Goal: Information Seeking & Learning: Learn about a topic

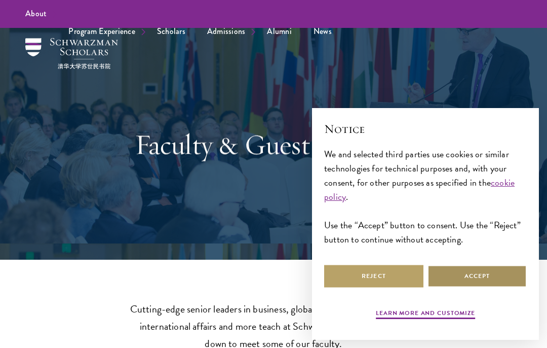
click at [471, 273] on button "Accept" at bounding box center [477, 276] width 99 height 23
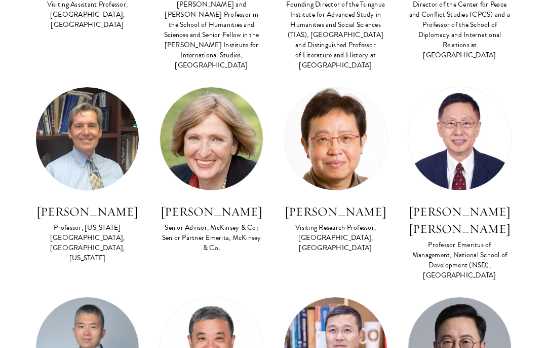
scroll to position [3205, 0]
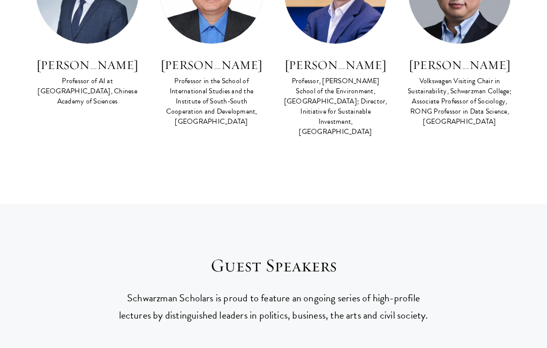
scroll to position [0, 0]
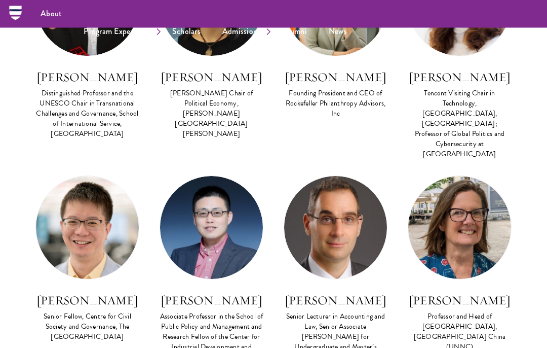
scroll to position [485, 0]
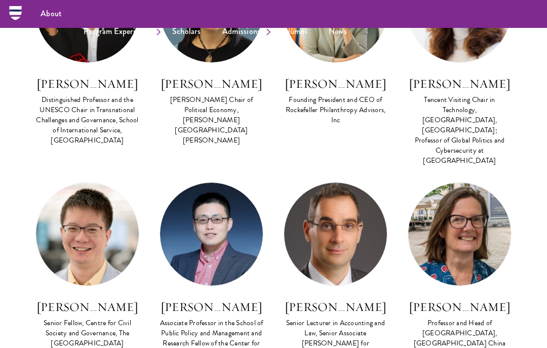
click at [14, 16] on icon at bounding box center [16, 13] width 16 height 16
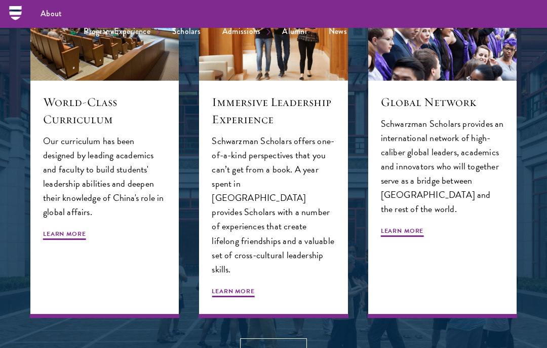
scroll to position [960, 0]
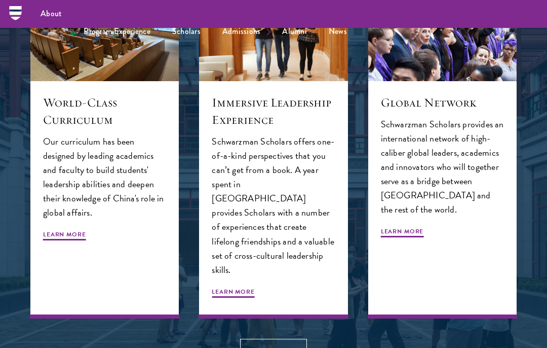
click at [57, 232] on span "Learn More" at bounding box center [64, 236] width 43 height 12
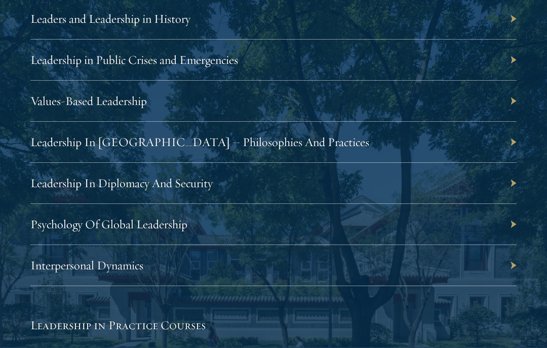
scroll to position [1825, 0]
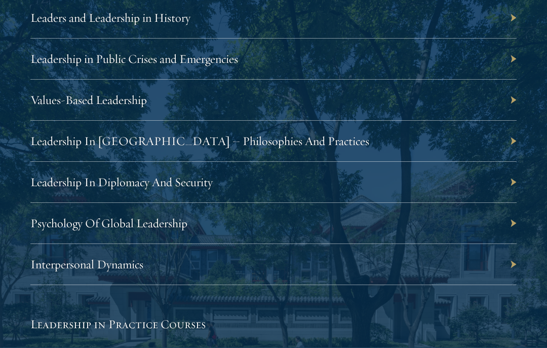
click at [505, 263] on div "Interpersonal Dynamics" at bounding box center [273, 264] width 486 height 41
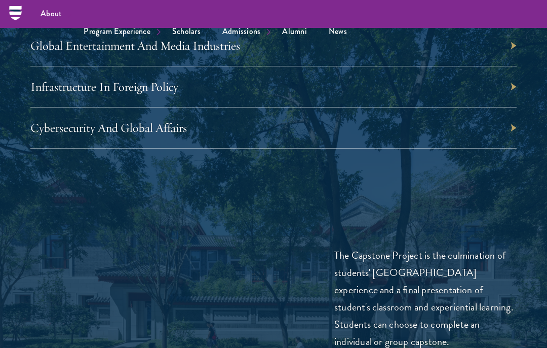
scroll to position [3471, 0]
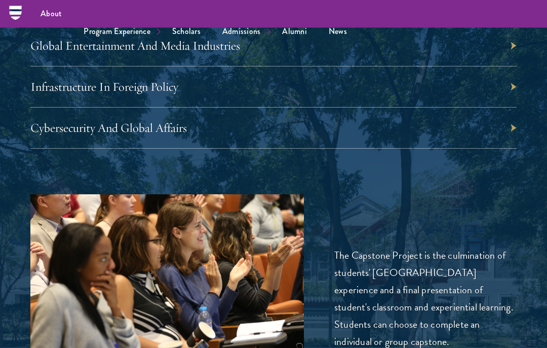
click at [513, 120] on div "Cybersecurity And Global Affairs" at bounding box center [273, 128] width 486 height 41
click at [56, 120] on link "Cybersecurity And Global Affairs" at bounding box center [108, 127] width 157 height 15
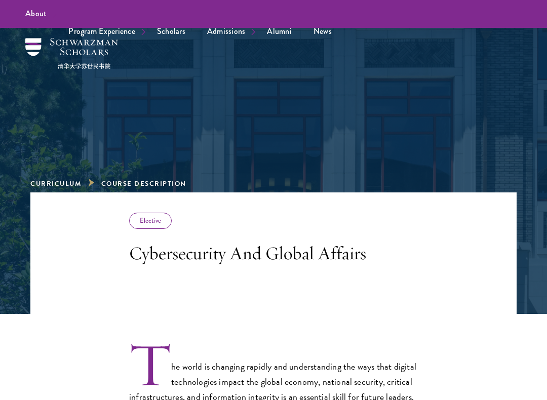
click at [0, 0] on link "Application Instructions" at bounding box center [0, 0] width 0 height 0
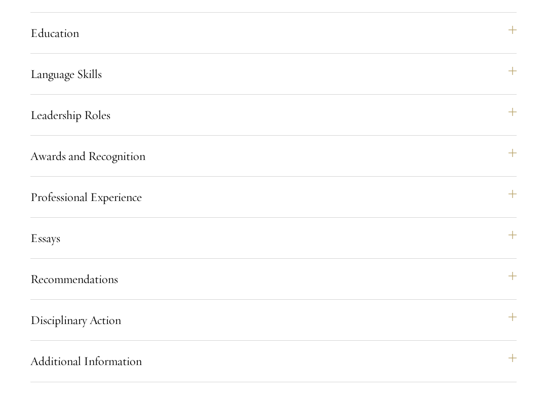
scroll to position [979, 0]
click at [515, 179] on button "Awards and Recognition" at bounding box center [273, 167] width 486 height 24
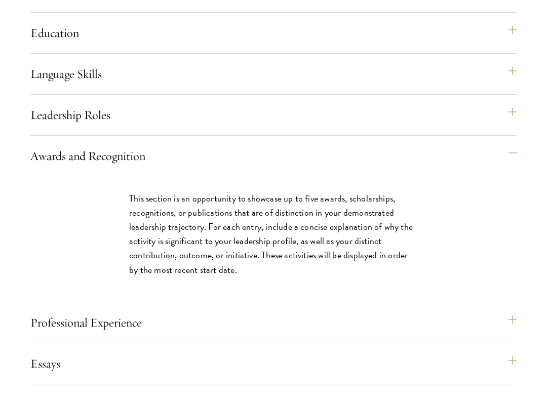
click at [517, 179] on button "Awards and Recognition" at bounding box center [273, 167] width 486 height 24
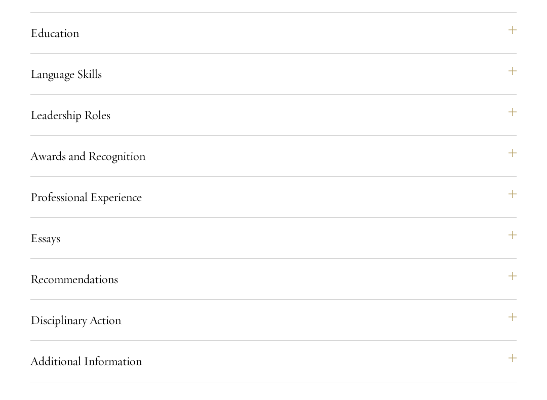
click at [511, 220] on button "Professional Experience" at bounding box center [273, 208] width 486 height 24
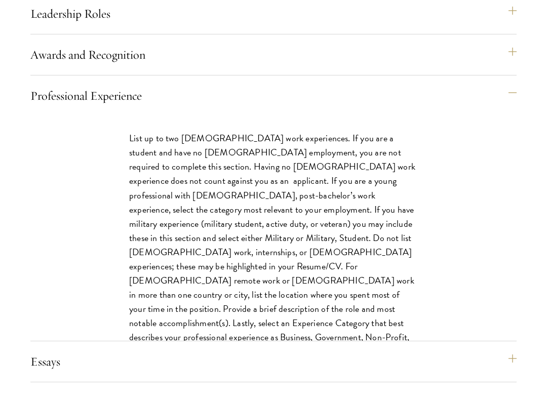
scroll to position [1081, 0]
click at [509, 119] on button "Professional Experience" at bounding box center [273, 106] width 486 height 24
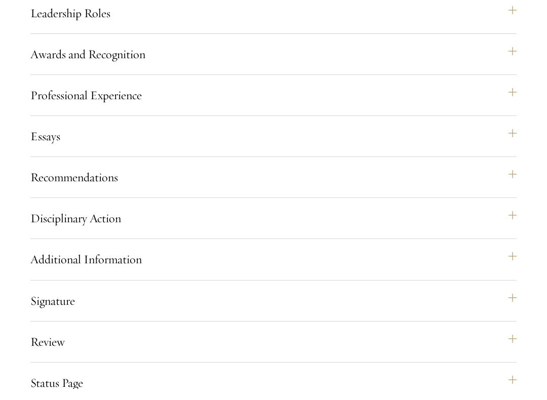
click at [513, 160] on button "Essays" at bounding box center [273, 147] width 486 height 24
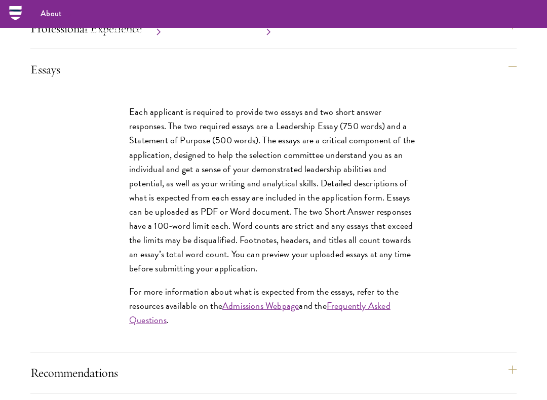
scroll to position [1127, 0]
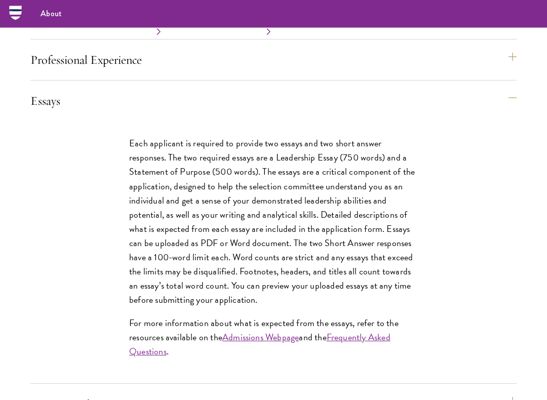
click at [511, 114] on button "Essays" at bounding box center [273, 101] width 486 height 24
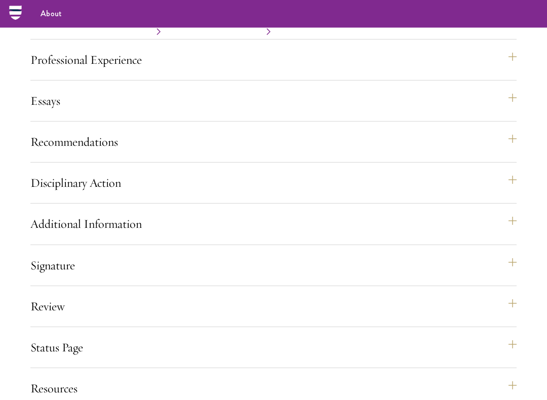
click at [507, 155] on button "Recommendations" at bounding box center [273, 142] width 486 height 24
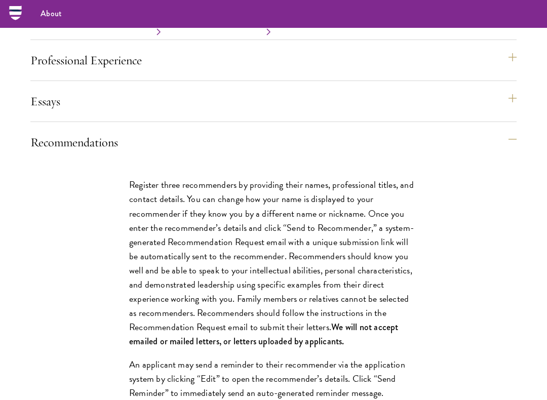
scroll to position [1115, 0]
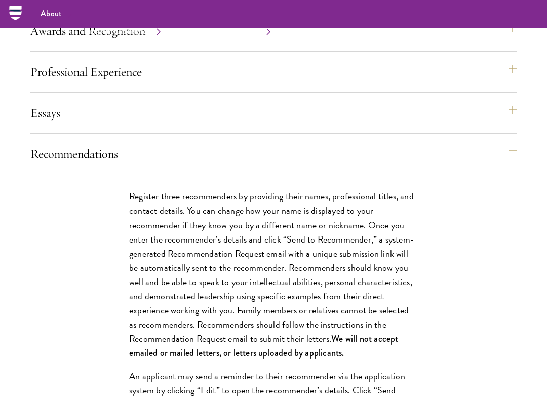
click at [512, 166] on button "Recommendations" at bounding box center [273, 154] width 486 height 24
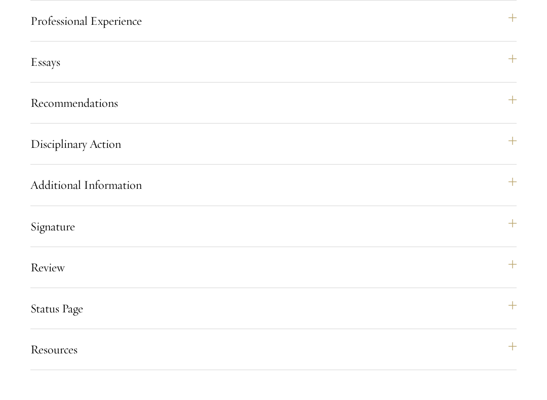
scroll to position [1155, 0]
click at [509, 167] on button "Disciplinary Action" at bounding box center [273, 155] width 486 height 24
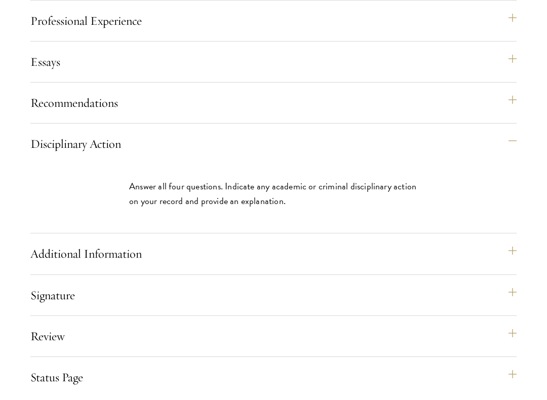
click at [512, 167] on button "Disciplinary Action" at bounding box center [273, 155] width 486 height 24
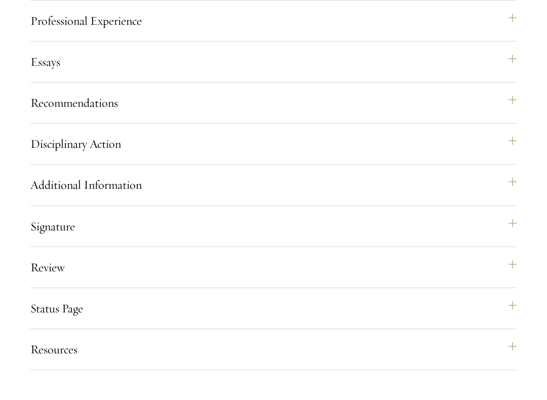
click at [508, 208] on button "Additional Information" at bounding box center [273, 196] width 486 height 24
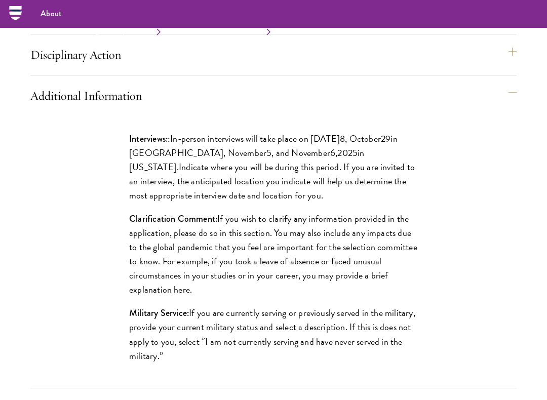
scroll to position [1254, 0]
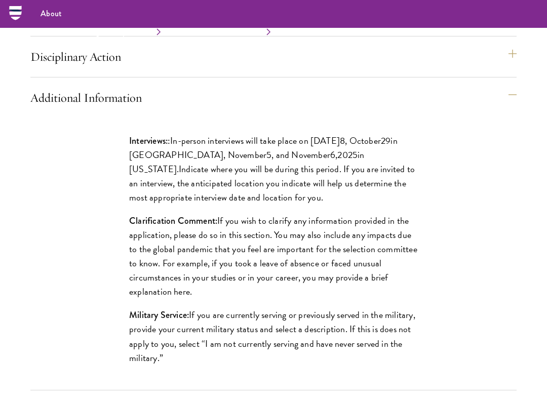
click at [515, 110] on button "Additional Information" at bounding box center [273, 98] width 486 height 24
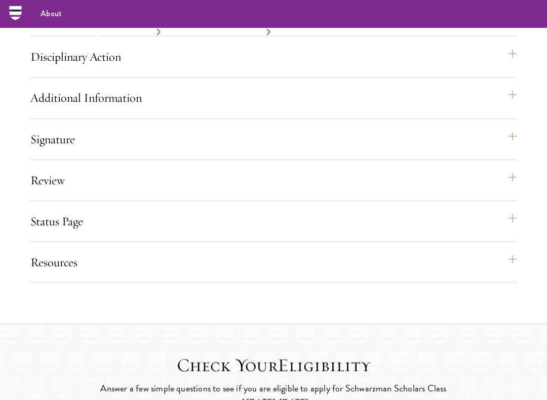
click at [511, 152] on button "Signature" at bounding box center [273, 139] width 486 height 24
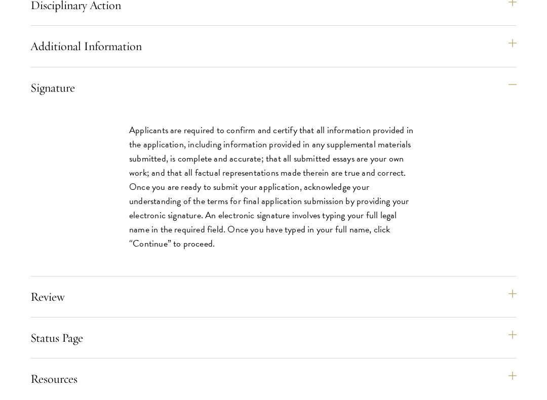
scroll to position [1294, 0]
click at [508, 111] on button "Signature" at bounding box center [273, 99] width 486 height 24
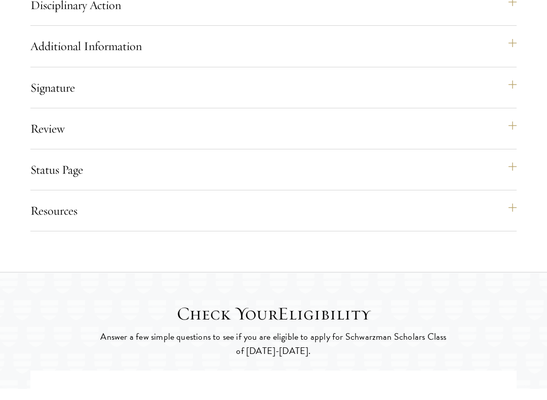
click at [516, 152] on button "Review" at bounding box center [273, 140] width 486 height 24
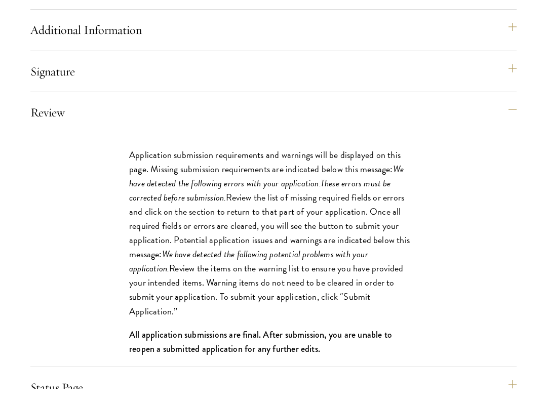
scroll to position [1310, 0]
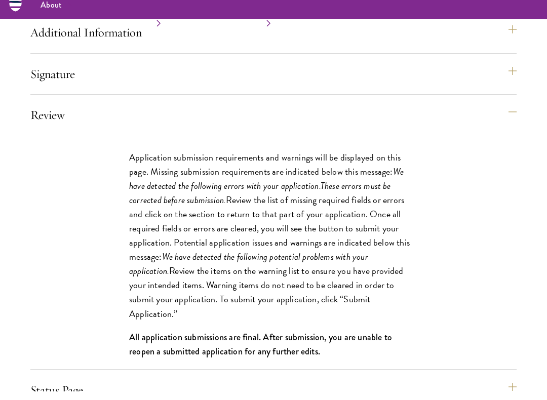
click at [515, 136] on button "Review" at bounding box center [273, 123] width 486 height 24
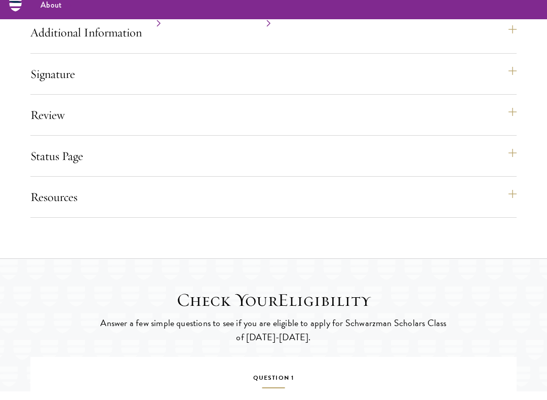
click at [509, 177] on button "Status Page" at bounding box center [273, 165] width 486 height 24
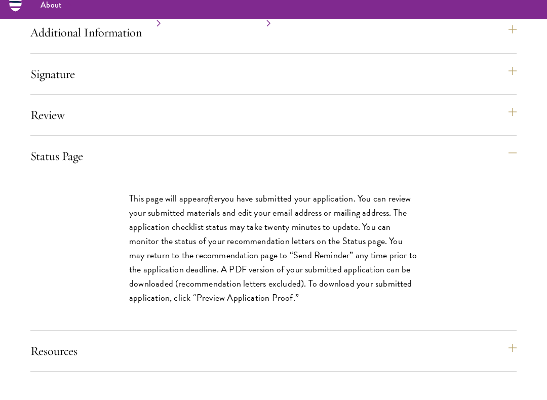
click at [517, 177] on button "Status Page" at bounding box center [273, 165] width 486 height 24
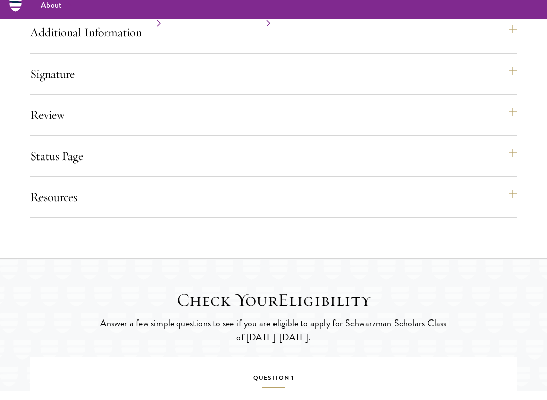
click at [510, 218] on button "Resources" at bounding box center [273, 206] width 486 height 24
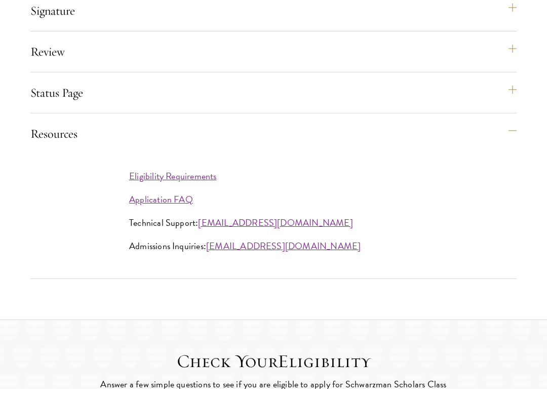
scroll to position [1371, 0]
click at [134, 217] on link "Application FAQ" at bounding box center [161, 211] width 64 height 14
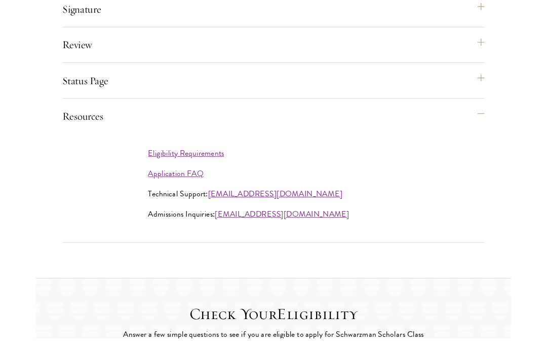
scroll to position [1424, 0]
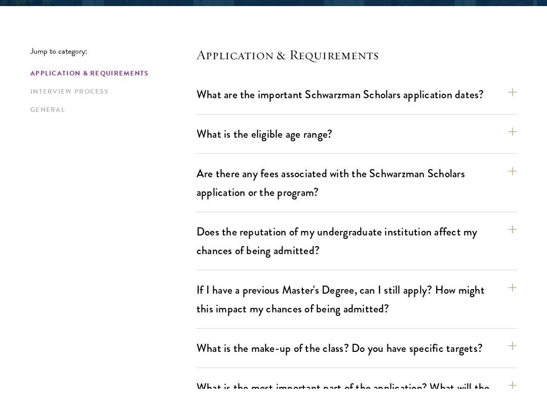
scroll to position [242, 0]
click at [508, 174] on button "Are there any fees associated with the Schwarzman Scholars application or the p…" at bounding box center [357, 194] width 320 height 42
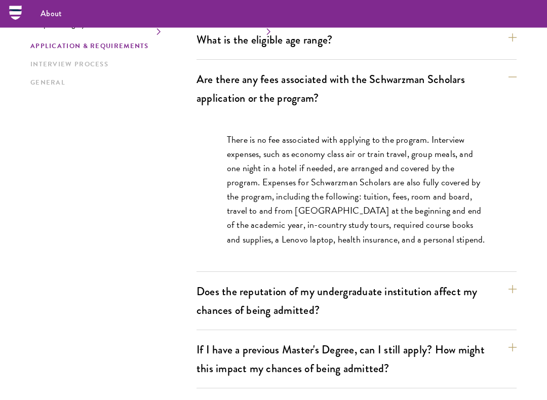
scroll to position [345, 0]
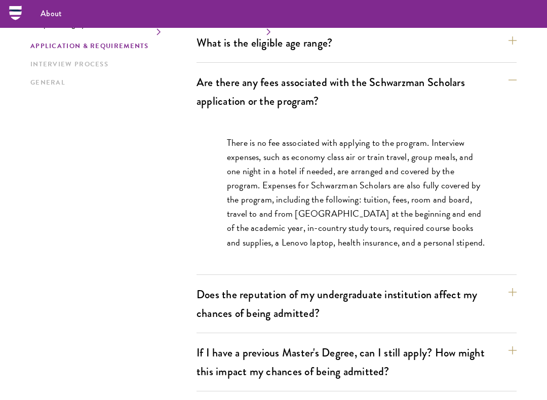
click at [510, 84] on button "Are there any fees associated with the Schwarzman Scholars application or the p…" at bounding box center [357, 92] width 320 height 42
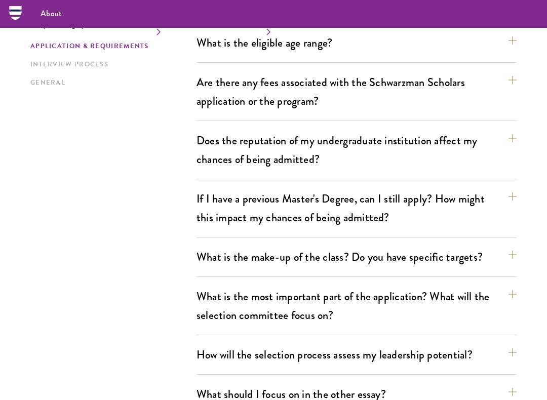
click at [511, 138] on button "Does the reputation of my undergraduate institution affect my chances of being …" at bounding box center [357, 150] width 320 height 42
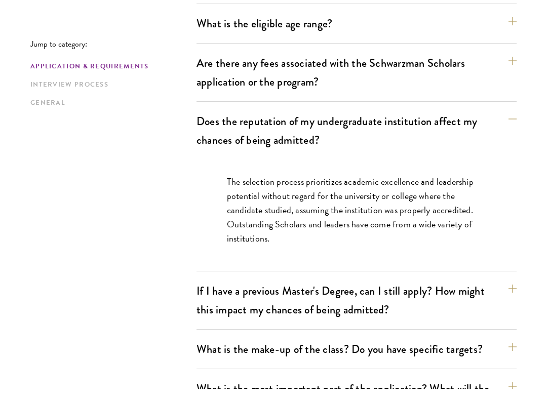
scroll to position [353, 0]
click at [508, 124] on button "Does the reputation of my undergraduate institution affect my chances of being …" at bounding box center [357, 142] width 320 height 42
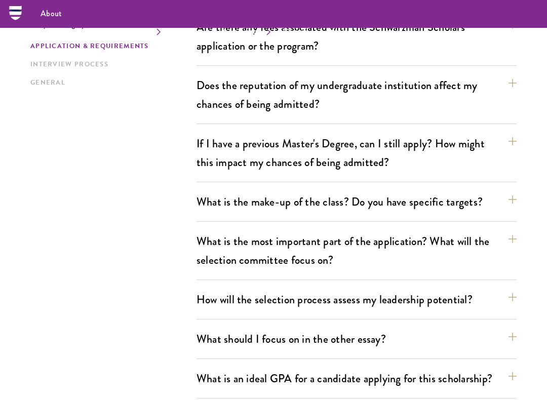
scroll to position [399, 0]
click at [514, 141] on button "If I have a previous Master's Degree, can I still apply? How might this impact …" at bounding box center [357, 154] width 320 height 42
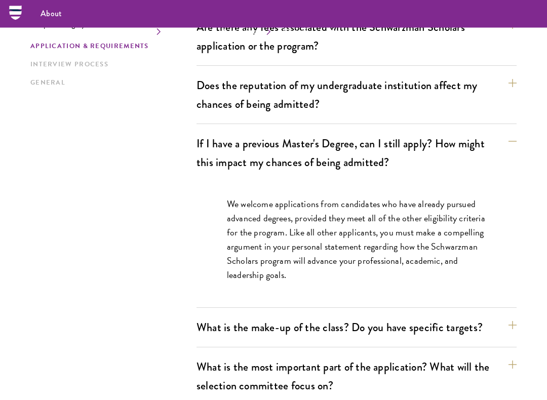
click at [517, 142] on button "If I have a previous Master's Degree, can I still apply? How might this impact …" at bounding box center [357, 154] width 320 height 42
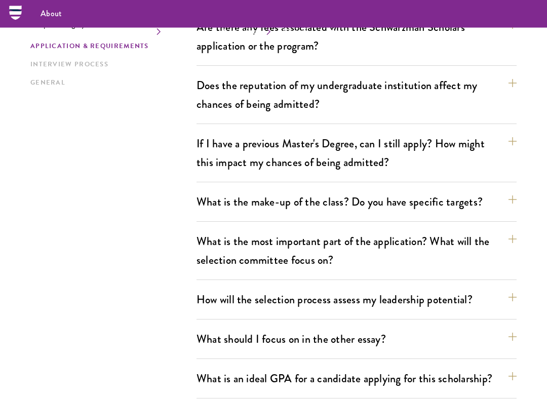
click at [513, 197] on button "What is the make-up of the class? Do you have specific targets?" at bounding box center [357, 202] width 320 height 23
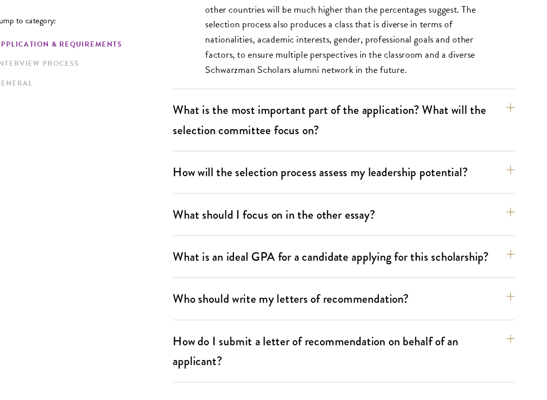
scroll to position [701, 0]
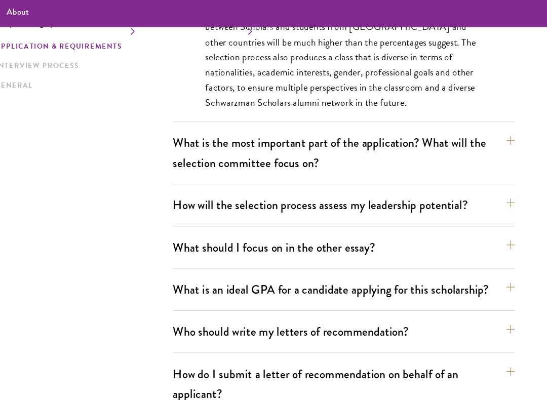
click at [477, 134] on button "What is the most important part of the application? What will the selection com…" at bounding box center [357, 146] width 320 height 42
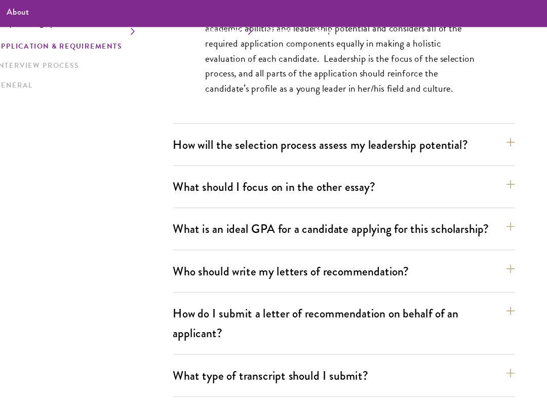
click at [479, 134] on button "How will the selection process assess my leadership potential?" at bounding box center [357, 138] width 320 height 23
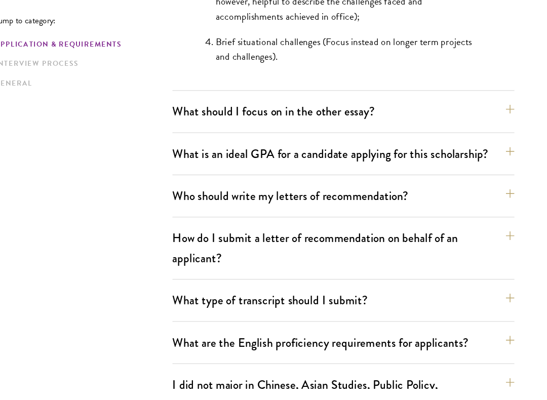
scroll to position [1129, 0]
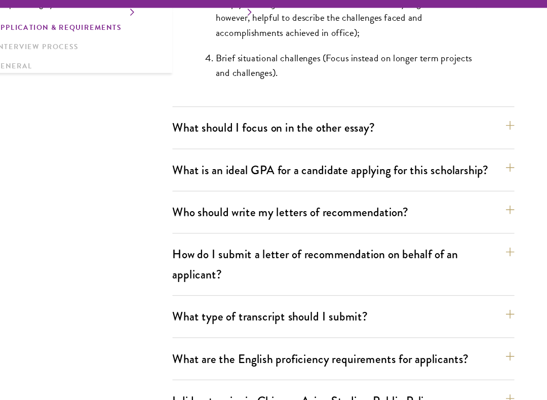
click at [479, 129] on button "What should I focus on in the other essay?" at bounding box center [357, 140] width 320 height 23
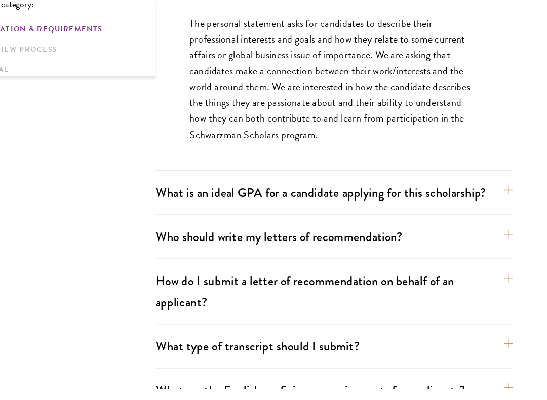
scroll to position [722, 0]
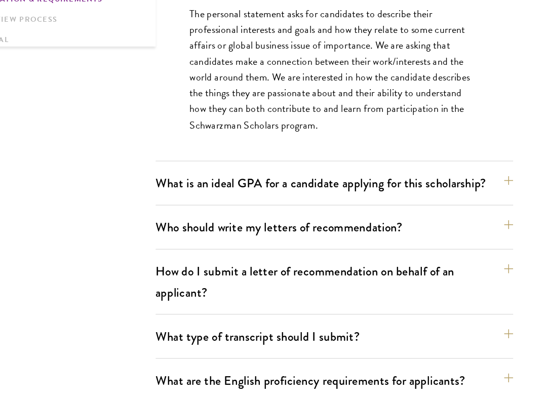
click at [455, 200] on button "What is an ideal GPA for a candidate applying for this scholarship?" at bounding box center [357, 211] width 320 height 23
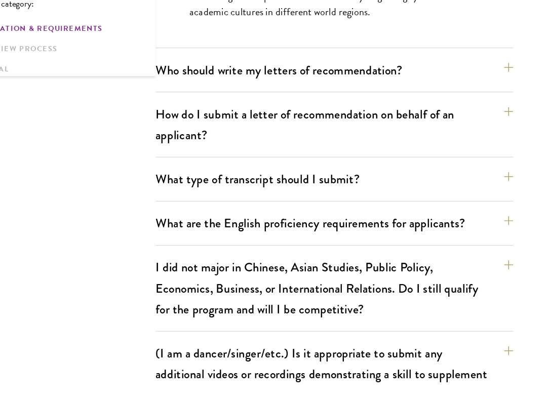
scroll to position [895, 0]
